Goal: Information Seeking & Learning: Understand process/instructions

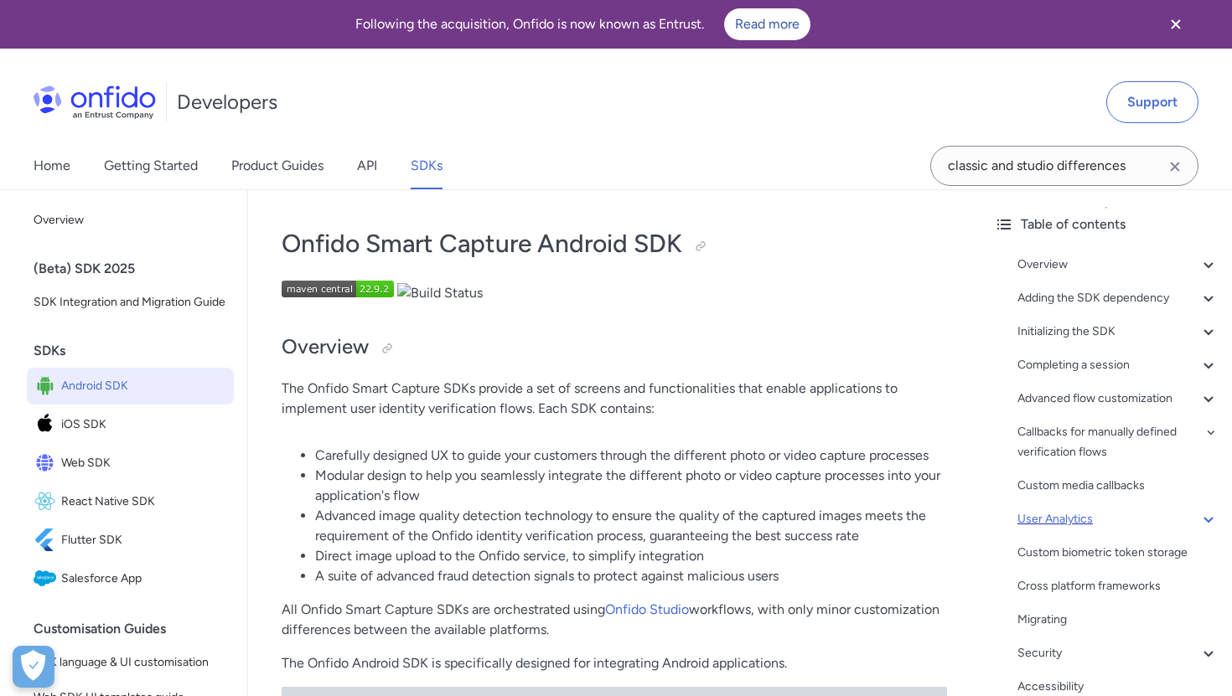
scroll to position [58, 0]
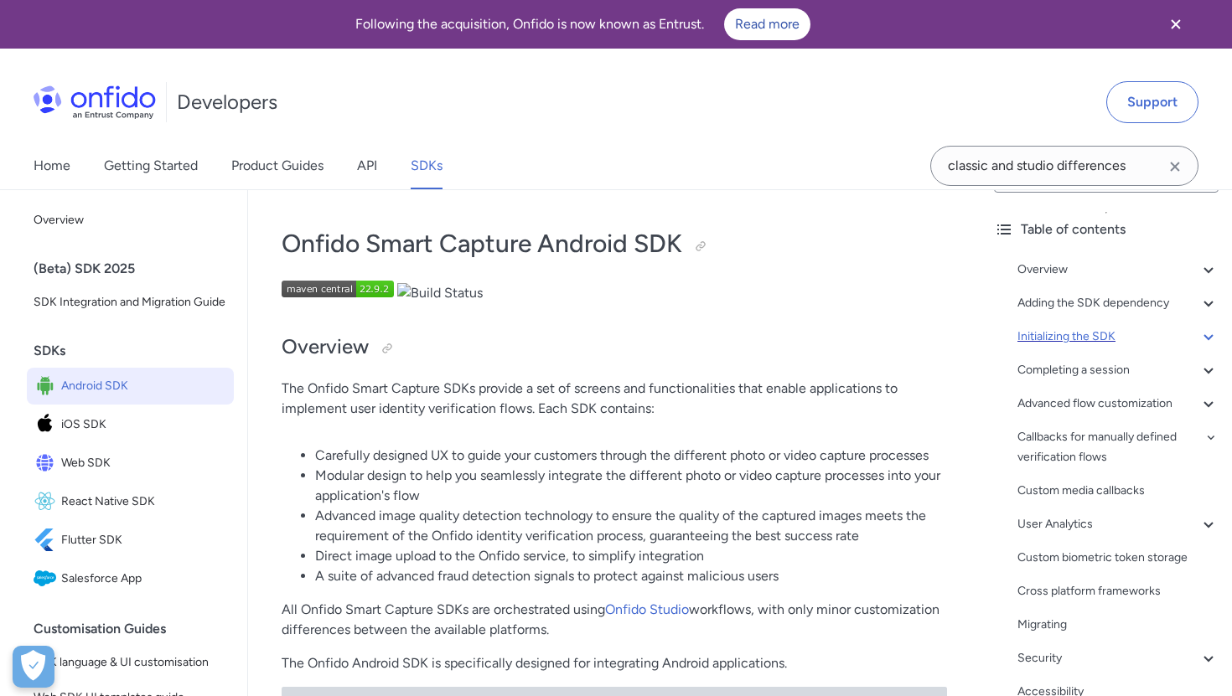
click at [1062, 338] on div "Initializing the SDK" at bounding box center [1117, 337] width 201 height 20
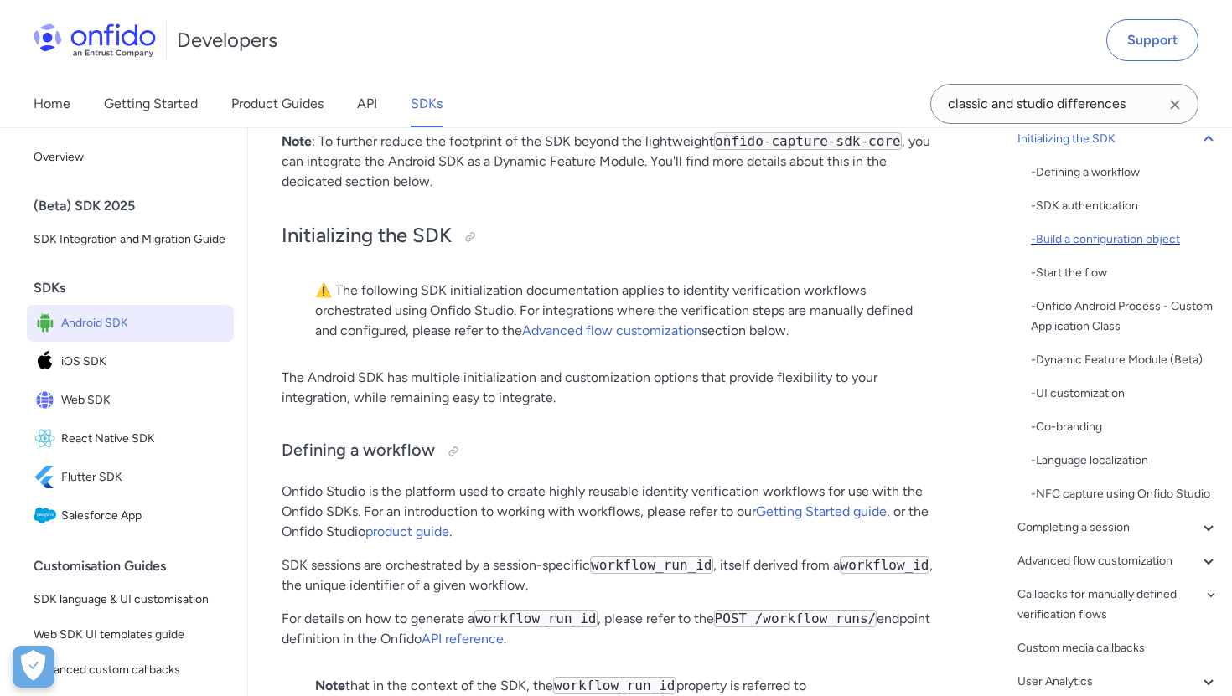
scroll to position [213, 0]
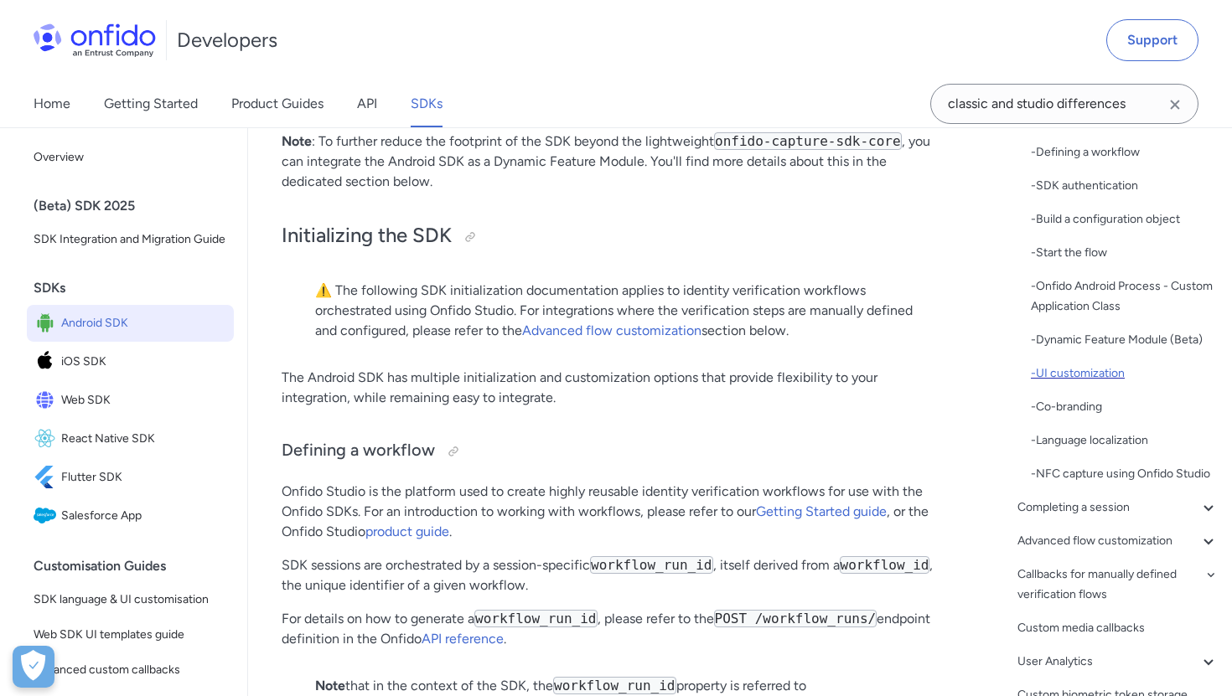
click at [1093, 375] on div "- UI customization" at bounding box center [1125, 374] width 188 height 20
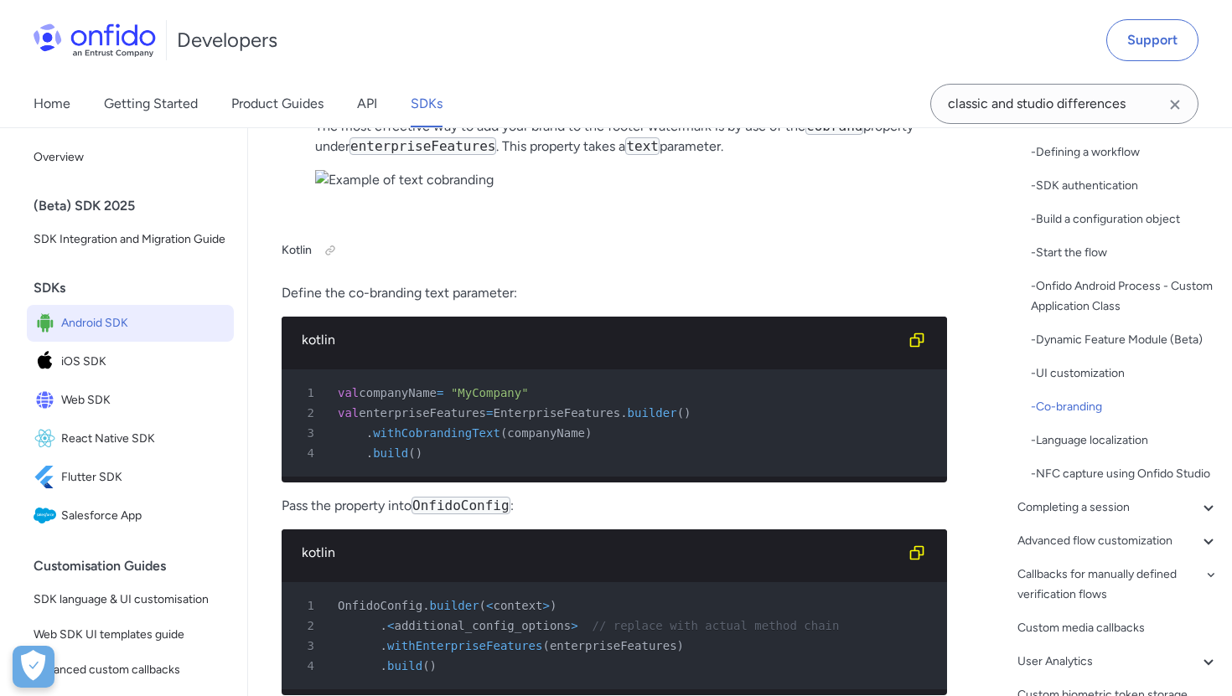
scroll to position [9482, 0]
